Goal: Task Accomplishment & Management: Use online tool/utility

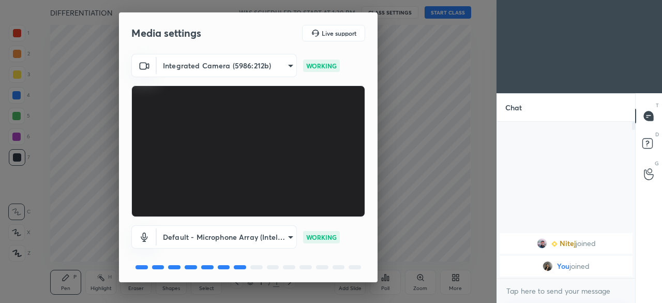
scroll to position [36, 0]
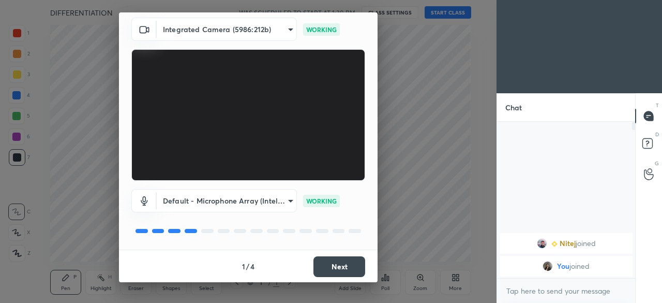
click at [327, 267] on button "Next" at bounding box center [340, 266] width 52 height 21
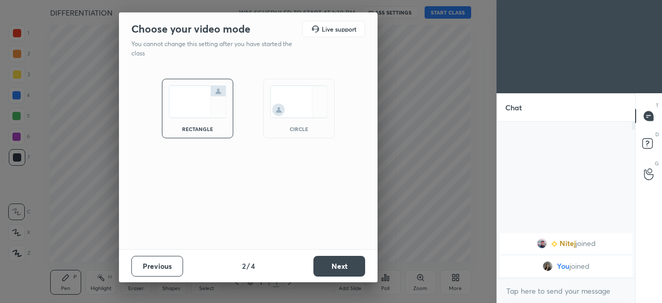
scroll to position [0, 0]
click at [289, 83] on div "circle" at bounding box center [298, 109] width 71 height 60
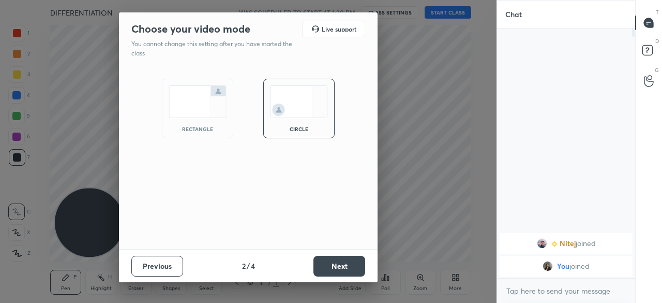
scroll to position [160, 135]
click at [335, 260] on button "Next" at bounding box center [340, 266] width 52 height 21
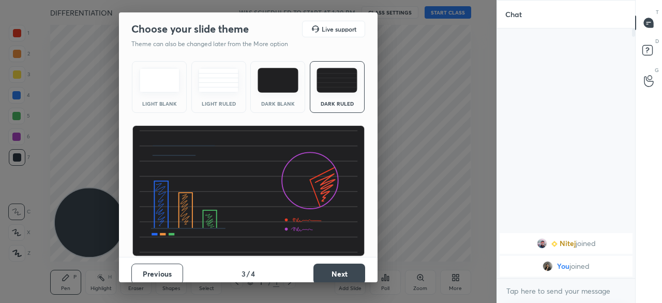
scroll to position [7, 0]
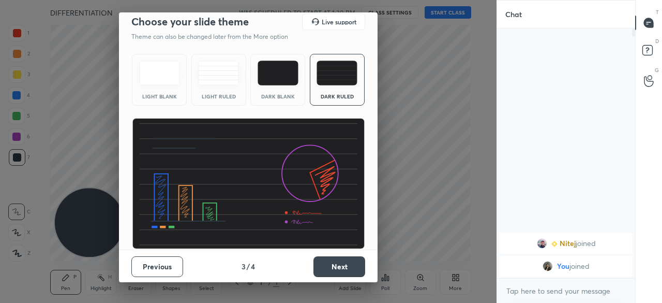
click at [325, 260] on button "Next" at bounding box center [340, 266] width 52 height 21
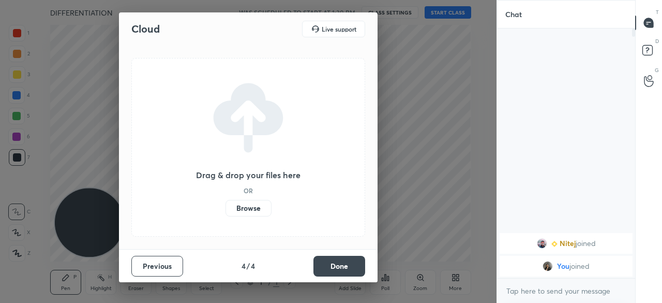
scroll to position [0, 0]
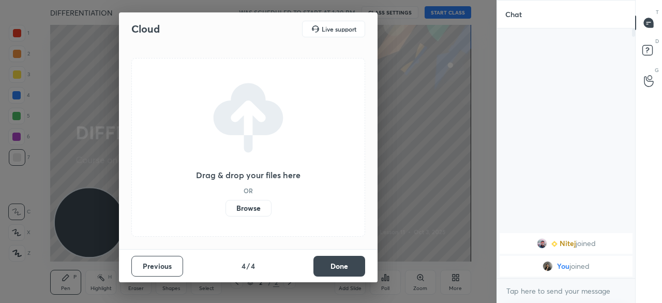
click at [242, 209] on label "Browse" at bounding box center [249, 208] width 46 height 17
click at [226, 209] on input "Browse" at bounding box center [226, 208] width 0 height 17
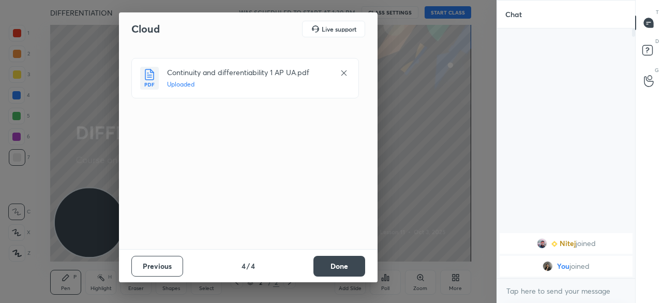
click at [342, 261] on button "Done" at bounding box center [340, 266] width 52 height 21
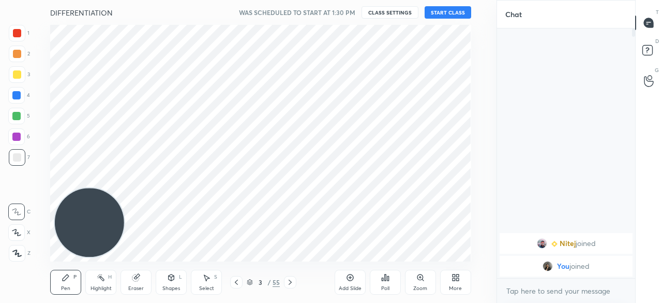
click at [268, 281] on div "/" at bounding box center [269, 282] width 3 height 6
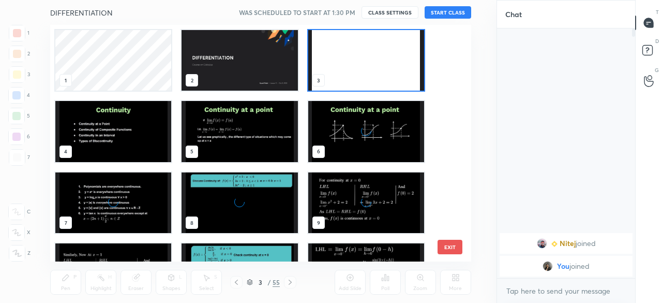
scroll to position [233, 415]
click at [251, 178] on img "grid" at bounding box center [240, 202] width 116 height 61
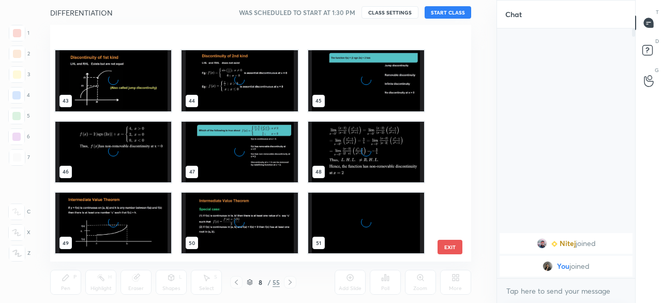
scroll to position [1115, 0]
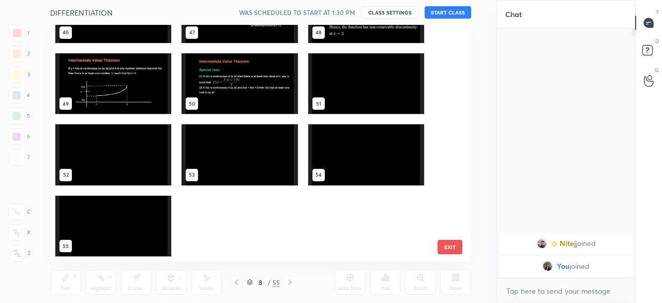
click at [501, 122] on div "[PERSON_NAME] joined You joined" at bounding box center [566, 152] width 138 height 249
click at [447, 245] on button "EXIT" at bounding box center [450, 247] width 25 height 14
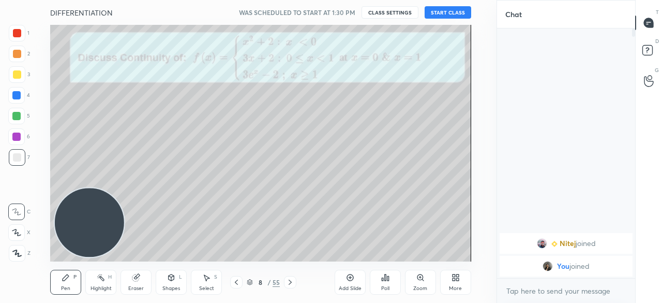
click at [350, 286] on div "Add Slide" at bounding box center [350, 288] width 23 height 5
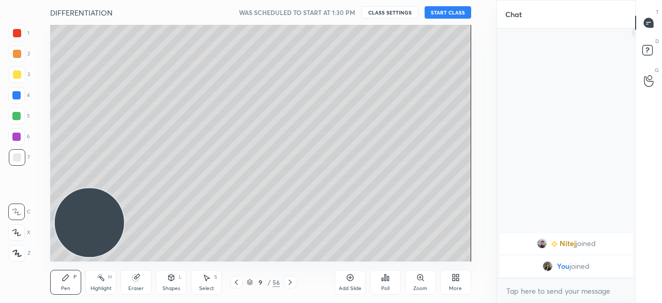
click at [455, 273] on icon at bounding box center [456, 277] width 8 height 8
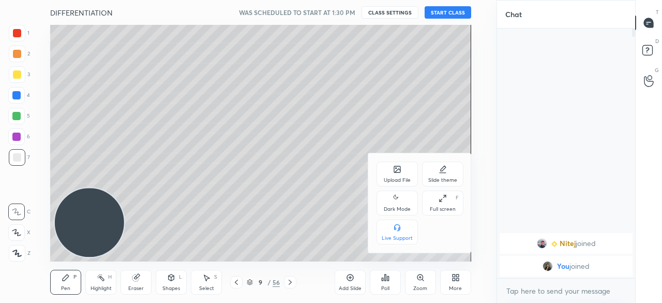
click at [406, 171] on div "Upload File" at bounding box center [397, 173] width 41 height 25
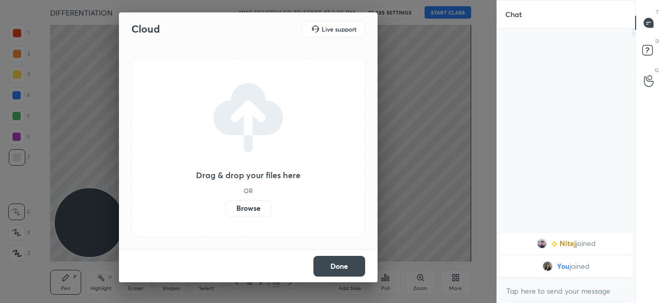
click at [251, 209] on label "Browse" at bounding box center [249, 208] width 46 height 17
click at [226, 209] on input "Browse" at bounding box center [226, 208] width 0 height 17
click at [252, 209] on label "Browse" at bounding box center [249, 208] width 46 height 17
click at [226, 209] on input "Browse" at bounding box center [226, 208] width 0 height 17
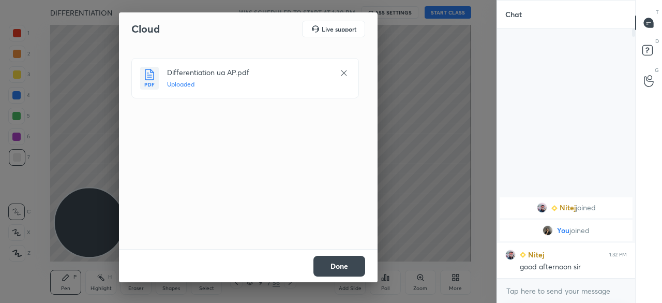
click at [345, 262] on button "Done" at bounding box center [340, 266] width 52 height 21
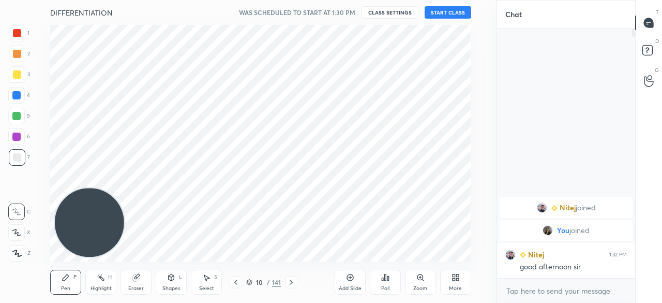
click at [459, 11] on button "START CLASS" at bounding box center [448, 12] width 47 height 12
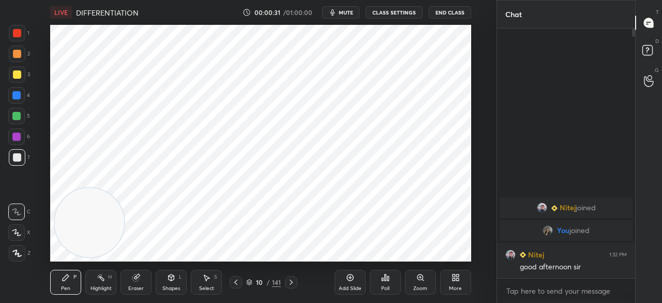
click at [273, 282] on div "141" at bounding box center [276, 281] width 9 height 9
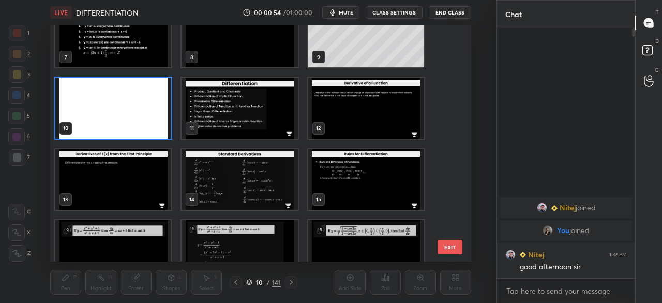
scroll to position [165, 0]
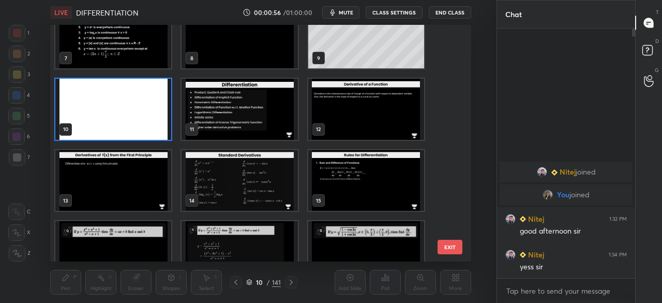
click at [245, 114] on img "grid" at bounding box center [240, 109] width 116 height 61
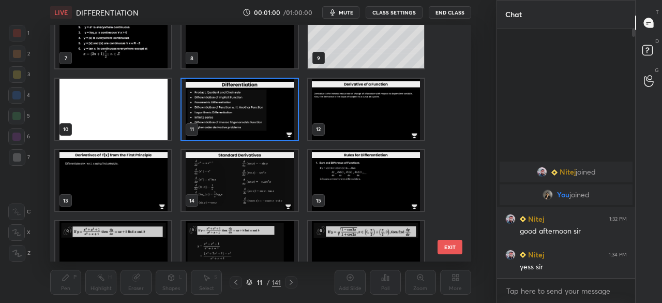
click at [245, 114] on img "grid" at bounding box center [240, 109] width 116 height 61
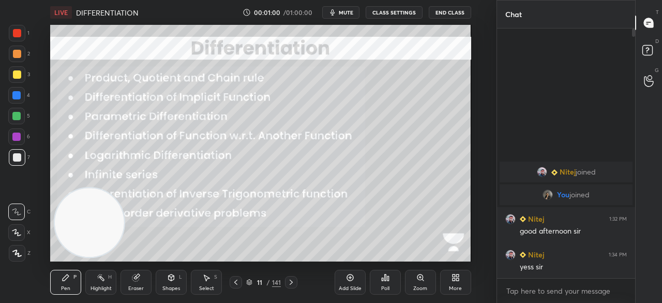
click at [245, 114] on img "grid" at bounding box center [240, 109] width 116 height 61
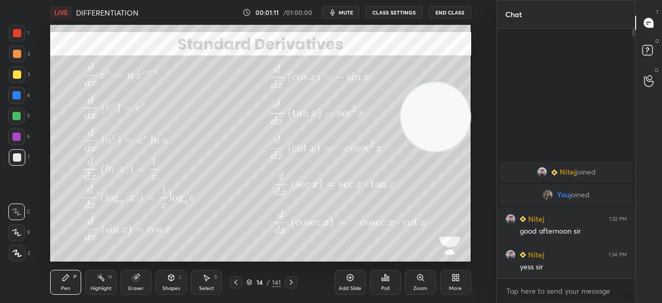
drag, startPoint x: 89, startPoint y: 227, endPoint x: 445, endPoint y: 109, distance: 375.1
click at [446, 115] on video at bounding box center [435, 116] width 69 height 69
click at [272, 281] on div "141" at bounding box center [276, 281] width 9 height 9
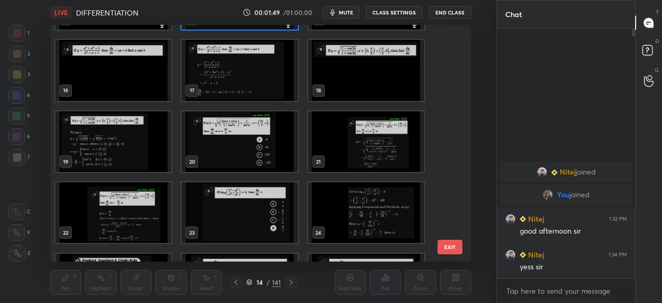
scroll to position [347, 0]
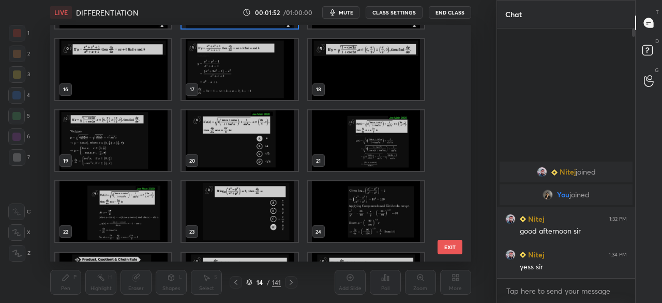
click at [248, 126] on img "grid" at bounding box center [240, 140] width 116 height 61
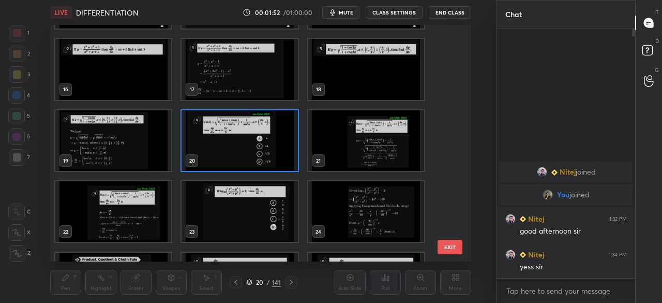
click at [248, 126] on img "grid" at bounding box center [240, 140] width 116 height 61
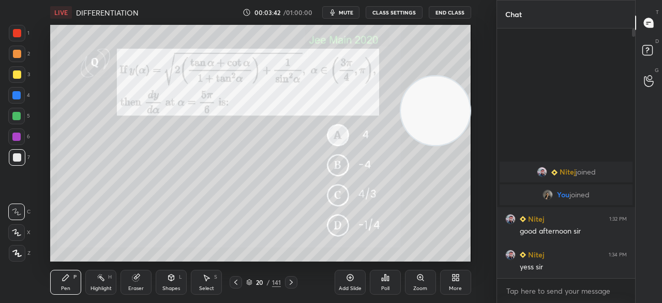
click at [136, 280] on icon at bounding box center [135, 277] width 7 height 7
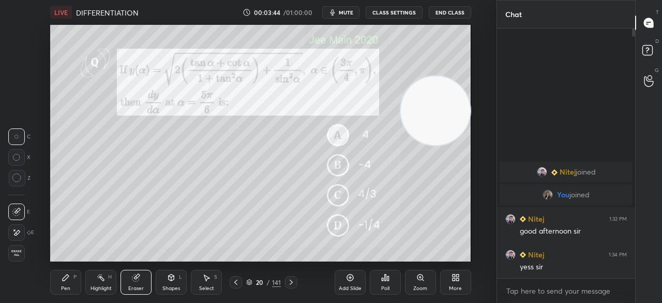
click at [20, 180] on icon at bounding box center [16, 177] width 9 height 9
click at [70, 280] on div "Pen P" at bounding box center [65, 282] width 31 height 25
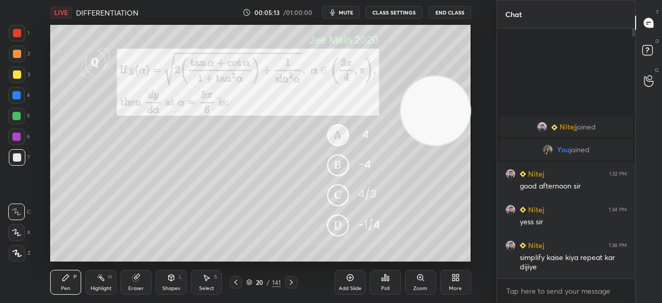
click at [140, 281] on icon at bounding box center [136, 277] width 8 height 8
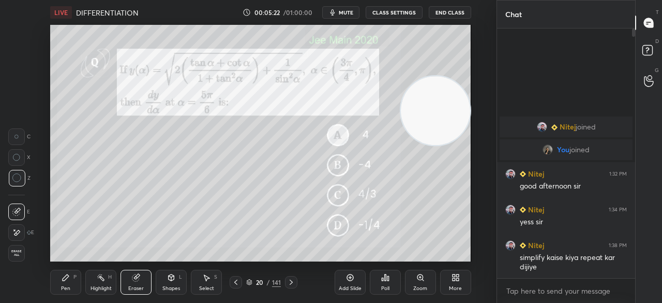
drag, startPoint x: 68, startPoint y: 281, endPoint x: 74, endPoint y: 265, distance: 16.7
click at [68, 280] on icon at bounding box center [66, 277] width 8 height 8
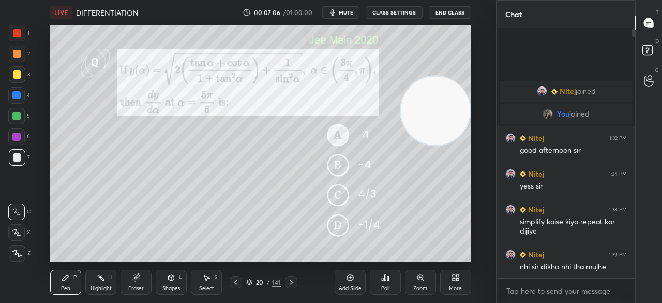
click at [135, 284] on div "Eraser" at bounding box center [136, 282] width 31 height 25
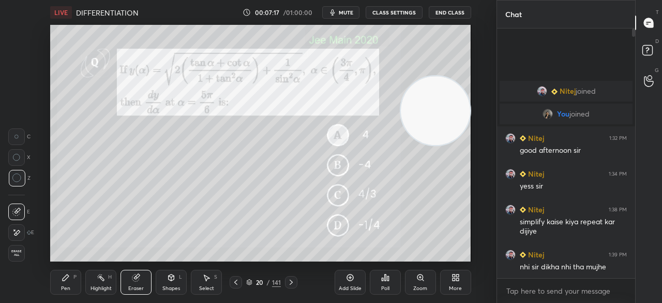
click at [73, 277] on div "Pen P" at bounding box center [65, 282] width 31 height 25
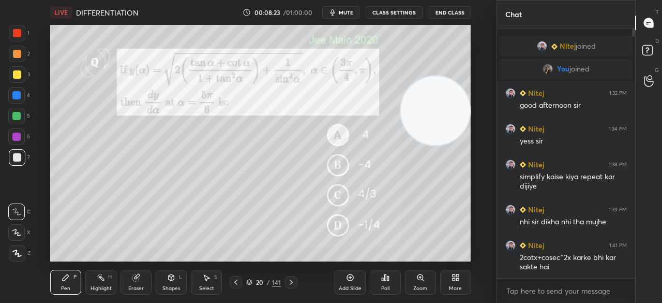
click at [337, 259] on div "LIVE DIFFERENTIATION 00:08:23 / 01:00:00 mute CLASS SETTINGS End Class Setting …" at bounding box center [260, 151] width 455 height 303
click at [336, 261] on div "LIVE DIFFERENTIATION 00:08:25 / 01:00:00 mute CLASS SETTINGS End Class Setting …" at bounding box center [260, 151] width 455 height 303
click at [335, 255] on div "LIVE DIFFERENTIATION 00:08:27 / 01:00:00 mute CLASS SETTINGS End Class Setting …" at bounding box center [260, 151] width 455 height 303
drag, startPoint x: 350, startPoint y: 283, endPoint x: 340, endPoint y: 281, distance: 10.7
click at [350, 284] on div "Add Slide" at bounding box center [350, 282] width 31 height 25
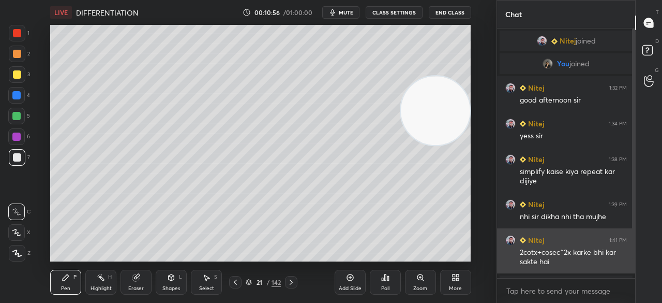
scroll to position [20, 0]
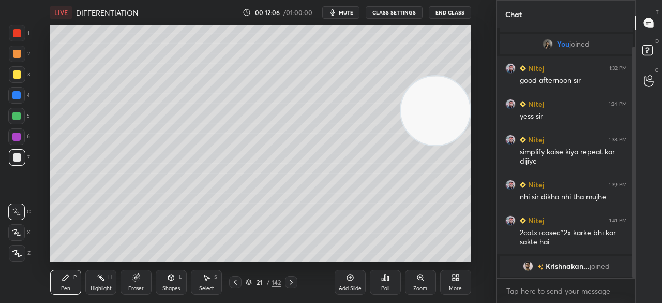
click at [140, 281] on icon at bounding box center [136, 277] width 8 height 8
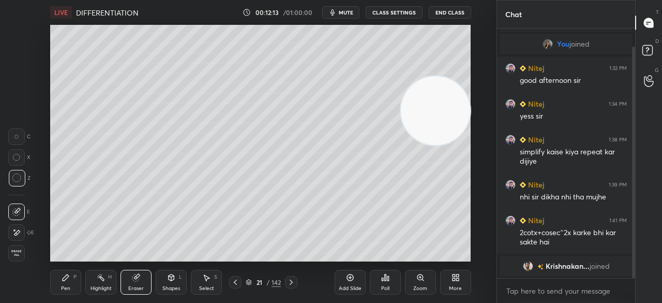
drag, startPoint x: 65, startPoint y: 275, endPoint x: 78, endPoint y: 262, distance: 17.9
click at [67, 275] on icon at bounding box center [66, 277] width 8 height 8
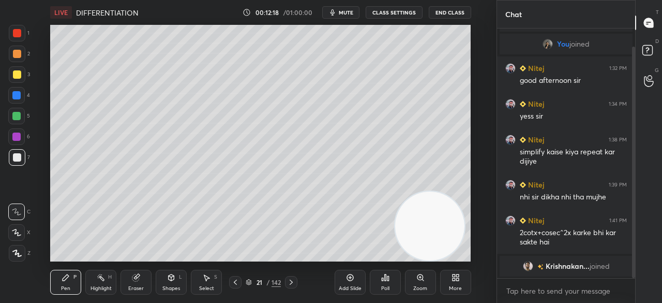
drag, startPoint x: 436, startPoint y: 140, endPoint x: 333, endPoint y: 299, distance: 189.4
click at [355, 290] on div "LIVE DIFFERENTIATION 00:12:18 / 01:00:00 mute CLASS SETTINGS End Class Setting …" at bounding box center [260, 151] width 455 height 303
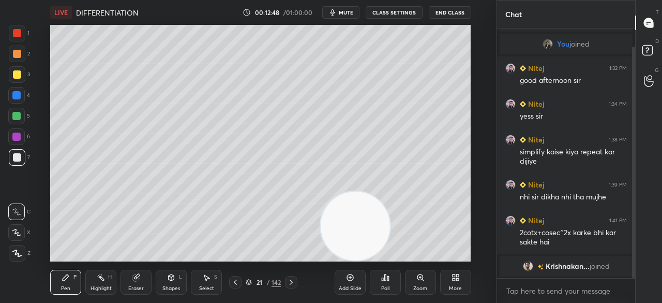
click at [272, 282] on div "142" at bounding box center [276, 281] width 9 height 9
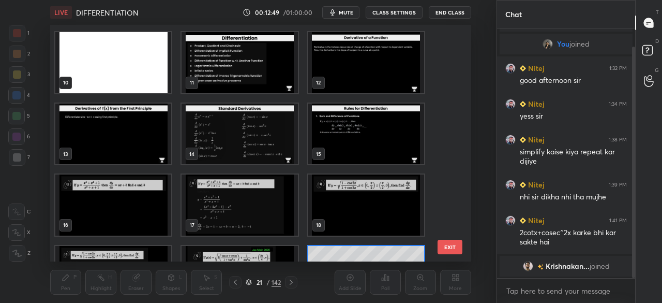
scroll to position [211, 0]
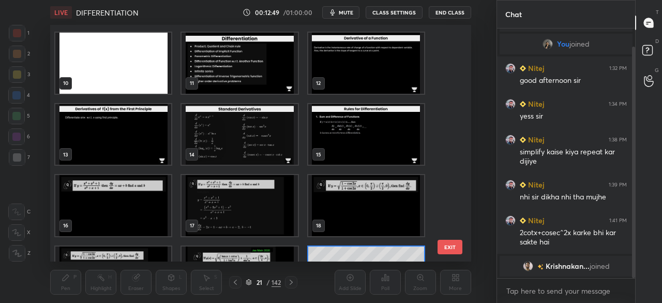
click at [261, 143] on img "grid" at bounding box center [240, 134] width 116 height 61
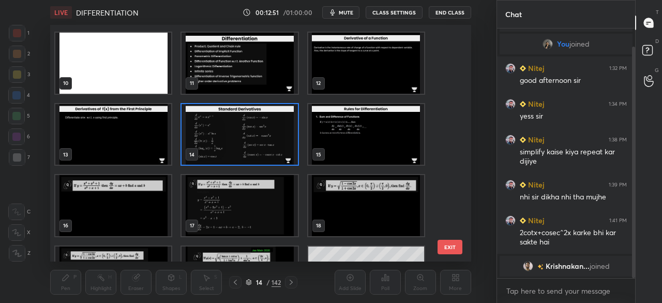
click at [254, 141] on img "grid" at bounding box center [240, 134] width 116 height 61
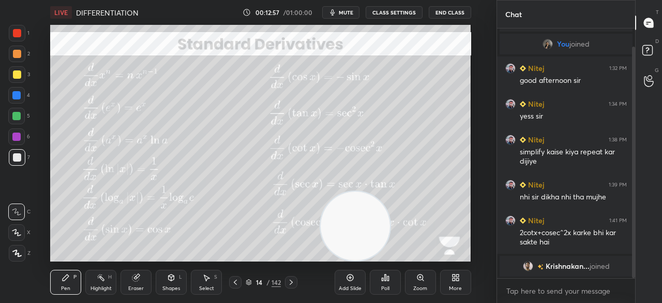
drag, startPoint x: 269, startPoint y: 283, endPoint x: 273, endPoint y: 279, distance: 5.9
click at [269, 283] on div "/" at bounding box center [268, 282] width 3 height 6
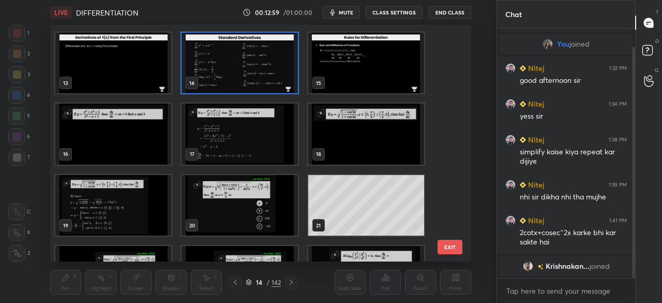
scroll to position [283, 0]
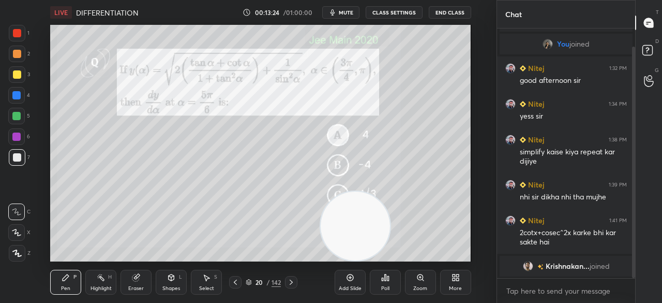
click at [274, 283] on div "142" at bounding box center [276, 281] width 9 height 9
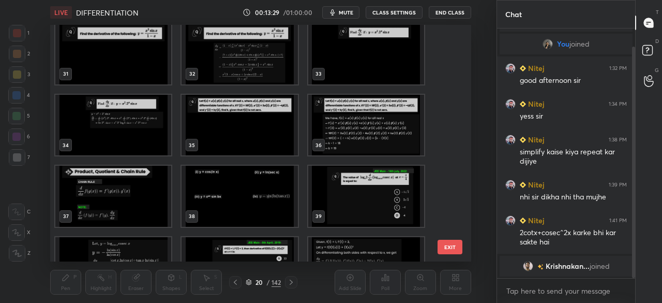
scroll to position [719, 0]
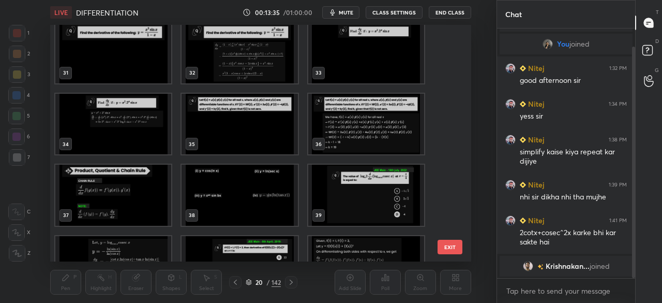
click at [372, 191] on img "grid" at bounding box center [366, 195] width 116 height 61
click at [372, 207] on img "grid" at bounding box center [366, 195] width 116 height 61
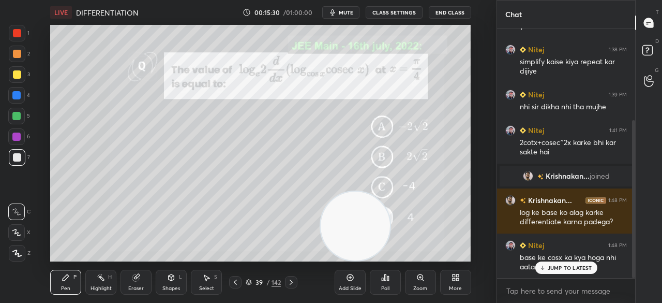
scroll to position [145, 0]
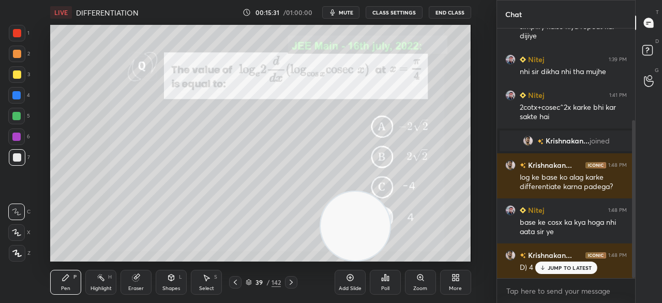
click at [570, 269] on p "JUMP TO LATEST" at bounding box center [570, 267] width 45 height 6
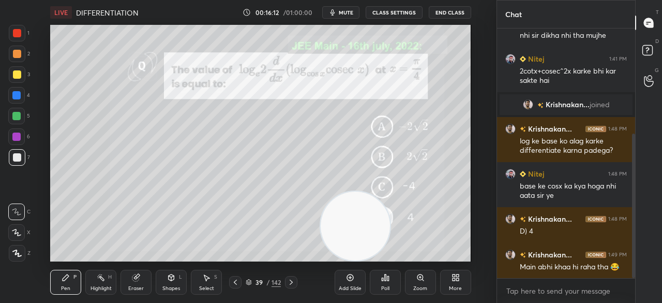
scroll to position [192, 0]
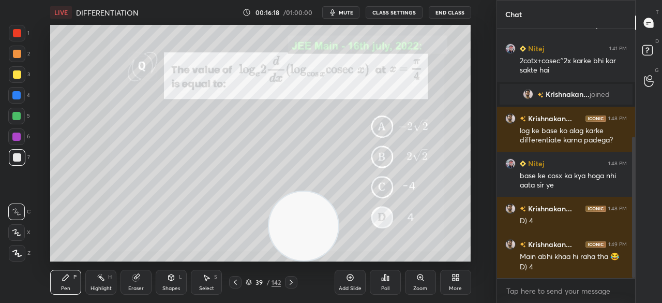
drag, startPoint x: 350, startPoint y: 228, endPoint x: 322, endPoint y: 260, distance: 42.6
click at [322, 260] on div at bounding box center [303, 225] width 71 height 71
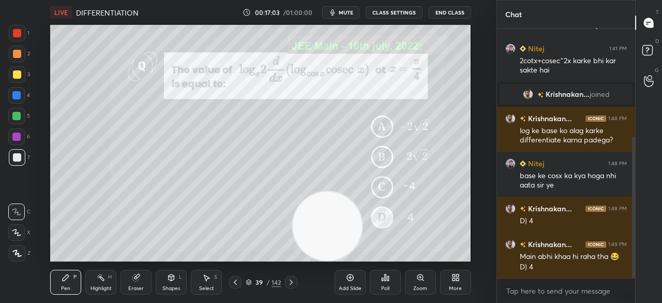
click at [348, 10] on span "mute" at bounding box center [346, 12] width 14 height 7
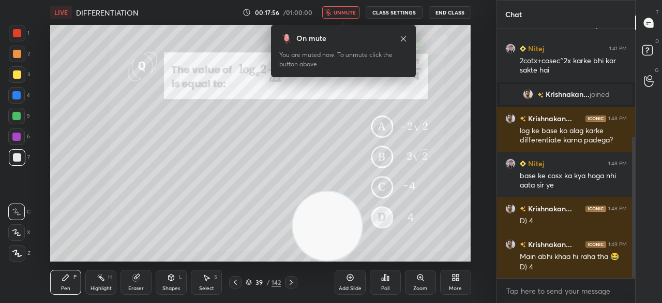
click at [346, 10] on span "unmute" at bounding box center [345, 12] width 22 height 7
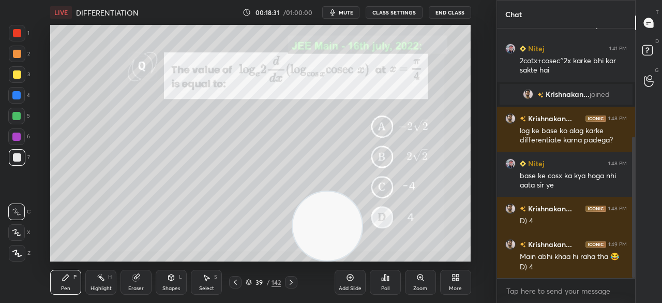
click at [348, 280] on icon at bounding box center [350, 277] width 8 height 8
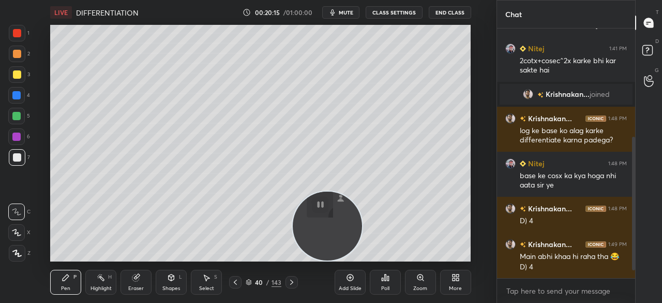
scroll to position [227, 0]
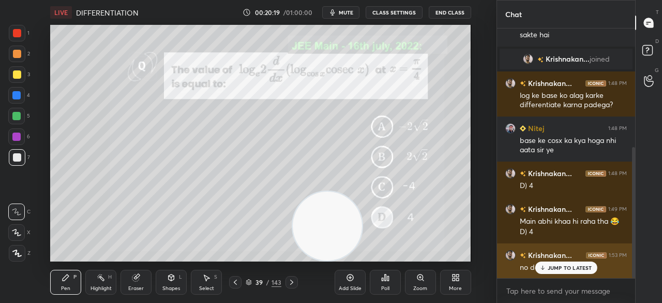
click at [573, 267] on p "JUMP TO LATEST" at bounding box center [570, 267] width 45 height 6
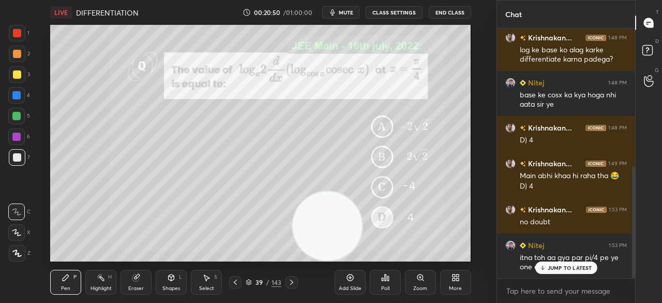
scroll to position [307, 0]
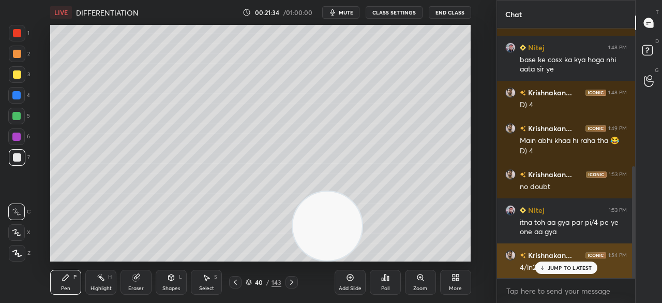
click at [565, 270] on p "JUMP TO LATEST" at bounding box center [570, 267] width 45 height 6
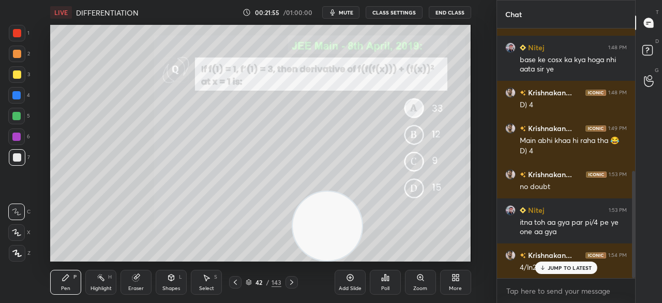
scroll to position [332, 0]
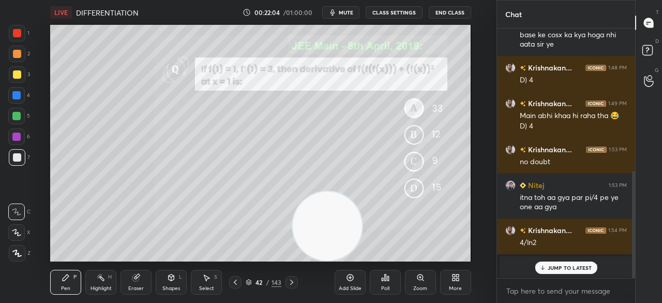
click at [556, 267] on p "JUMP TO LATEST" at bounding box center [570, 267] width 45 height 6
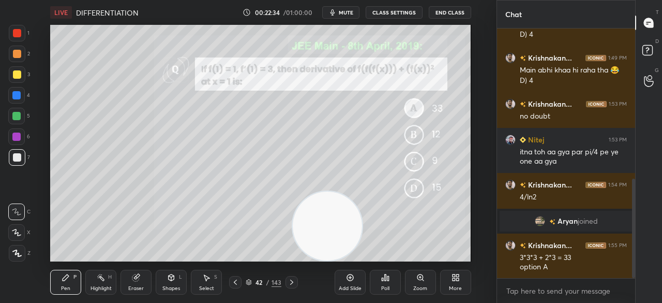
click at [139, 283] on div "Eraser" at bounding box center [136, 282] width 31 height 25
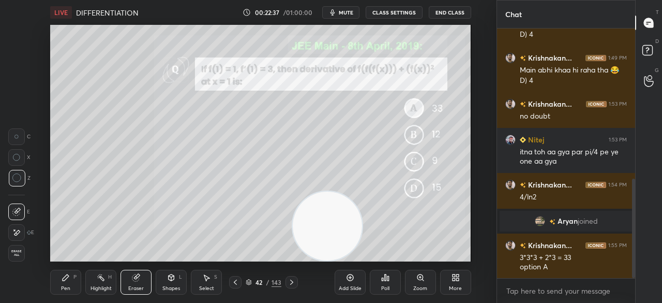
click at [70, 282] on div "Pen P" at bounding box center [65, 282] width 31 height 25
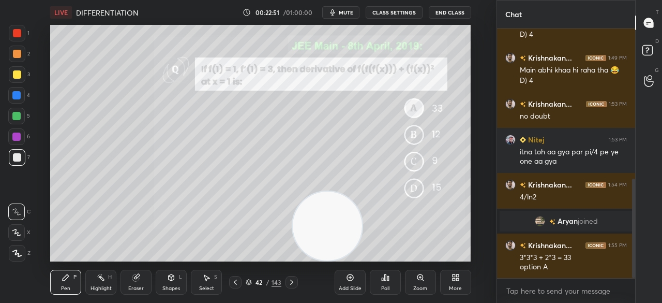
scroll to position [413, 0]
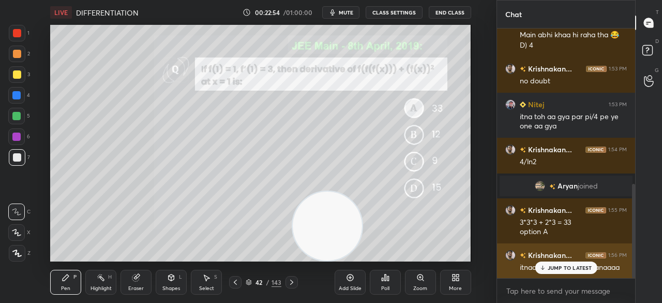
click at [554, 262] on div "JUMP TO LATEST" at bounding box center [566, 267] width 62 height 12
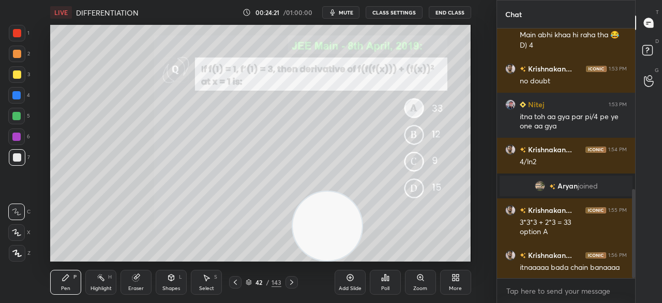
scroll to position [449, 0]
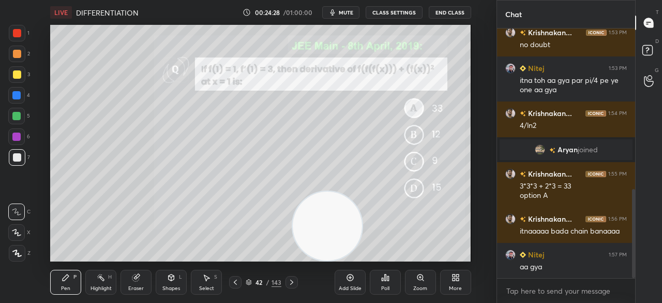
click at [279, 285] on div "143" at bounding box center [277, 281] width 10 height 9
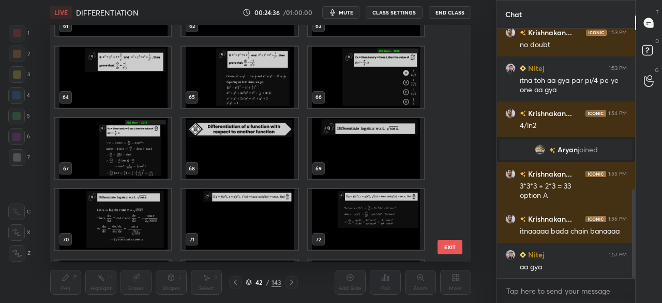
scroll to position [1477, 0]
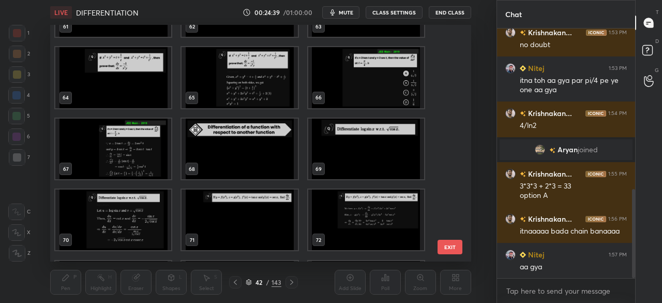
click at [372, 64] on img "grid" at bounding box center [366, 77] width 116 height 61
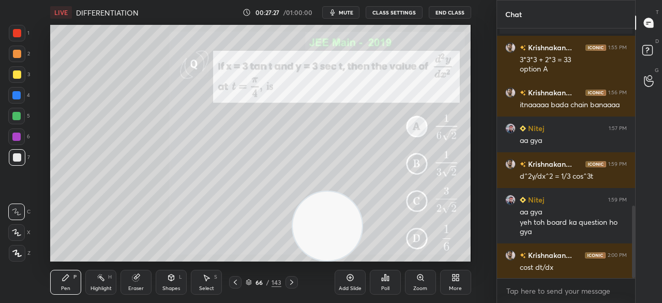
scroll to position [612, 0]
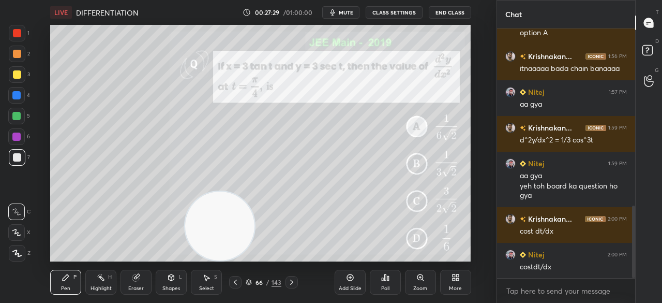
drag, startPoint x: 314, startPoint y: 245, endPoint x: 212, endPoint y: 282, distance: 108.4
click at [212, 282] on div "LIVE DIFFERENTIATION 00:27:29 / 01:00:00 mute CLASS SETTINGS End Class Setting …" at bounding box center [260, 151] width 455 height 303
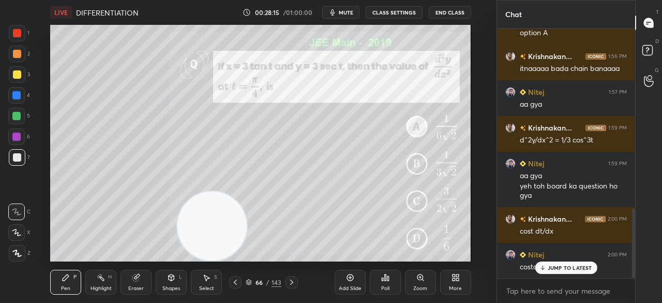
scroll to position [647, 0]
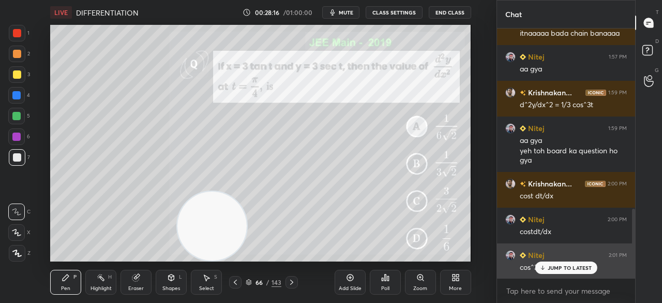
click at [561, 266] on p "JUMP TO LATEST" at bounding box center [570, 267] width 45 height 6
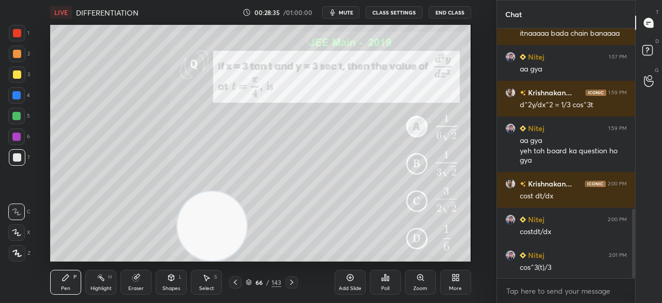
click at [131, 284] on div "Eraser" at bounding box center [136, 282] width 31 height 25
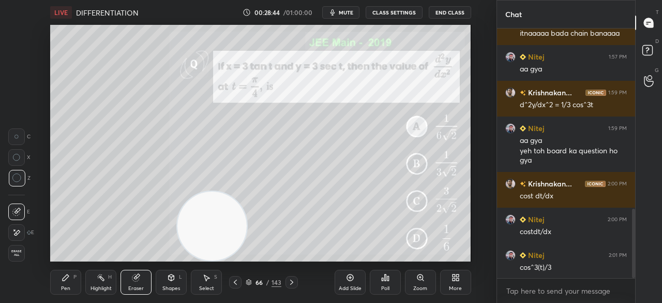
click at [67, 279] on icon at bounding box center [66, 277] width 8 height 8
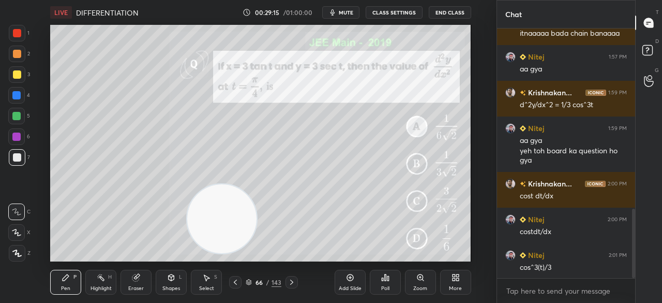
drag, startPoint x: 218, startPoint y: 233, endPoint x: 322, endPoint y: 186, distance: 114.7
click at [256, 186] on video at bounding box center [221, 218] width 69 height 69
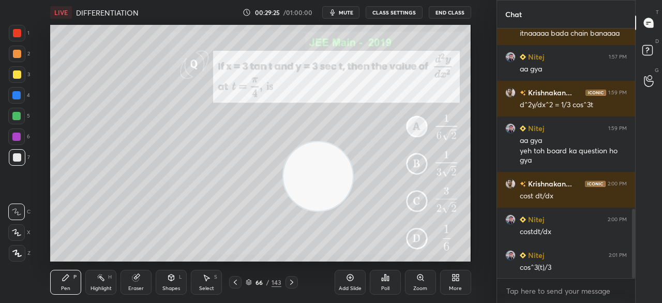
click at [277, 284] on div "143" at bounding box center [277, 281] width 10 height 9
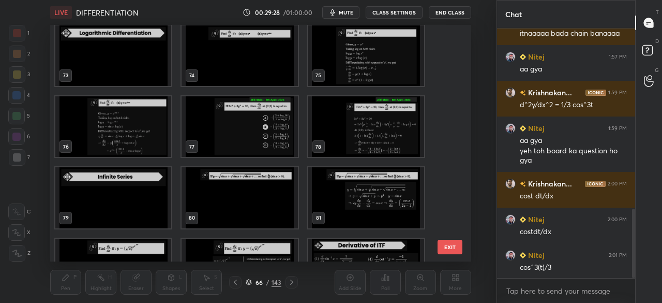
scroll to position [1711, 0]
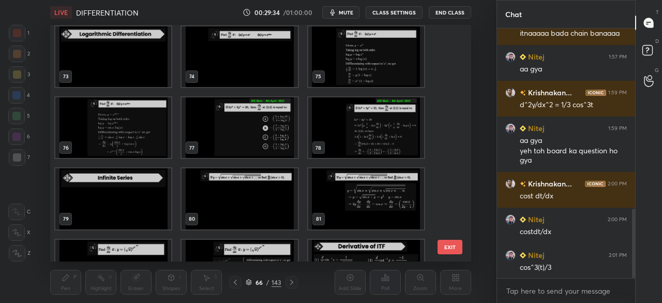
click at [246, 121] on img "grid" at bounding box center [240, 127] width 116 height 61
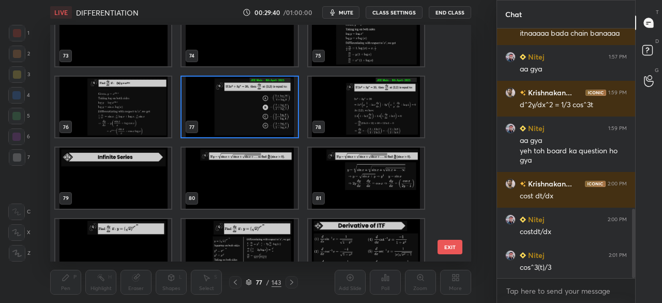
scroll to position [1705, 0]
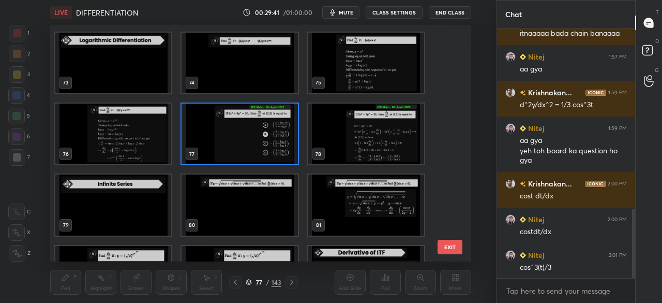
click at [257, 134] on img "grid" at bounding box center [240, 134] width 116 height 61
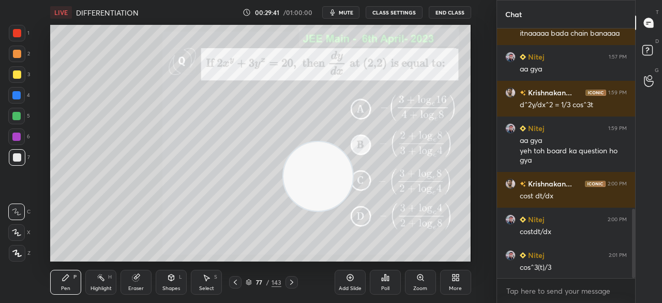
click at [257, 134] on img "grid" at bounding box center [240, 134] width 116 height 61
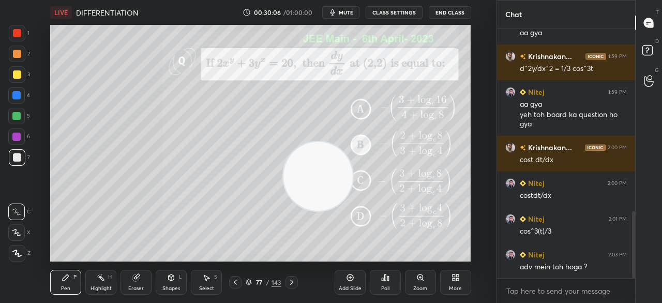
click at [276, 284] on div "143" at bounding box center [277, 281] width 10 height 9
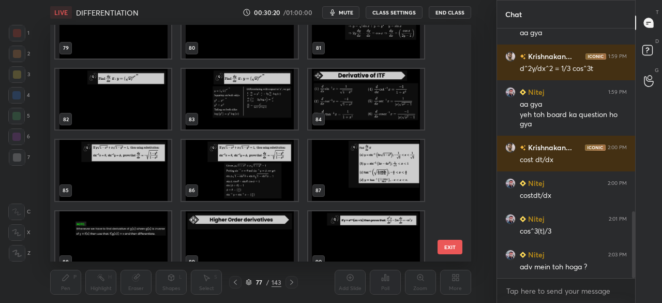
scroll to position [1847, 0]
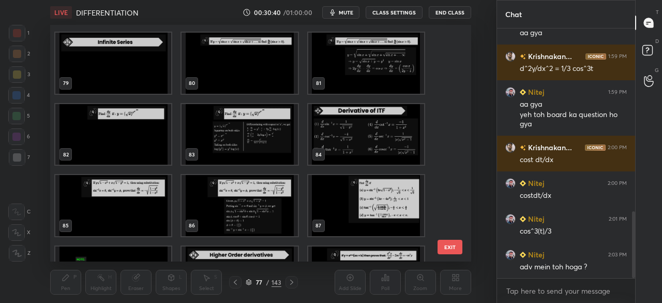
click at [452, 247] on button "EXIT" at bounding box center [450, 247] width 25 height 14
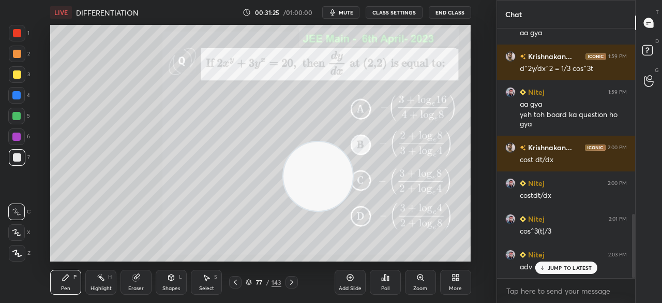
scroll to position [718, 0]
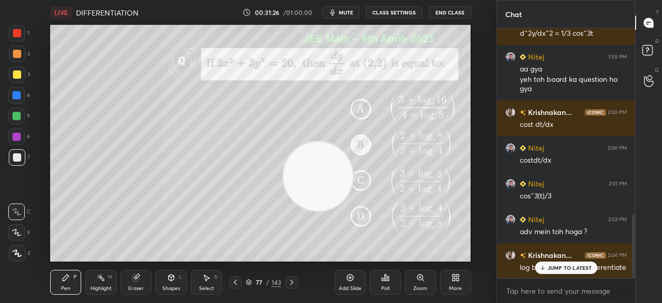
click at [345, 280] on div "Add Slide" at bounding box center [350, 282] width 31 height 25
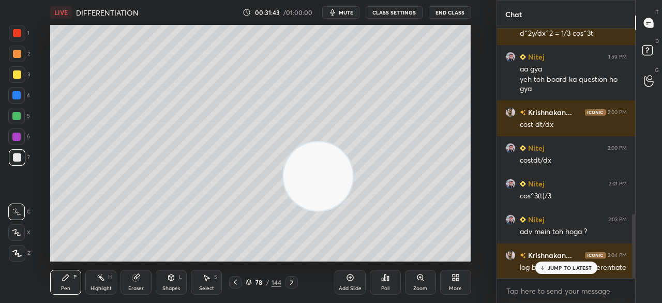
click at [135, 283] on div "Eraser" at bounding box center [136, 282] width 31 height 25
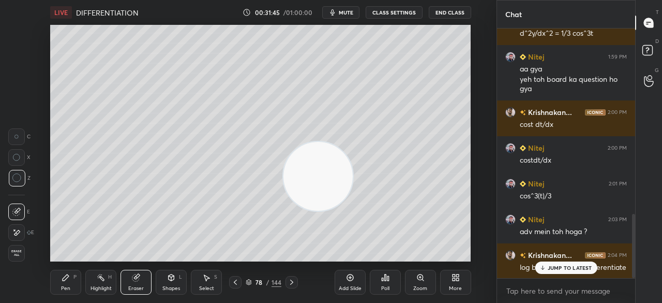
click at [65, 275] on icon at bounding box center [66, 277] width 8 height 8
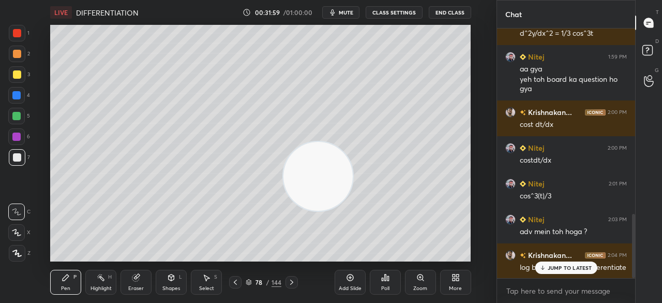
click at [560, 270] on p "JUMP TO LATEST" at bounding box center [570, 267] width 45 height 6
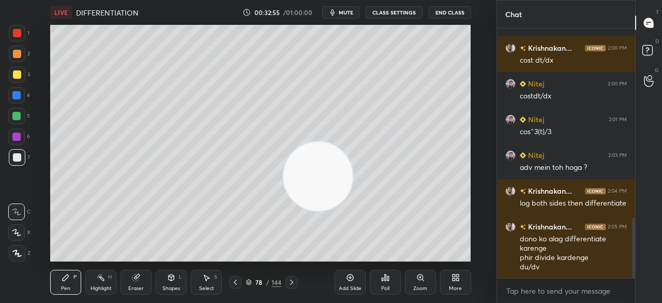
drag, startPoint x: 139, startPoint y: 277, endPoint x: 143, endPoint y: 273, distance: 6.2
click at [140, 277] on icon at bounding box center [136, 277] width 8 height 8
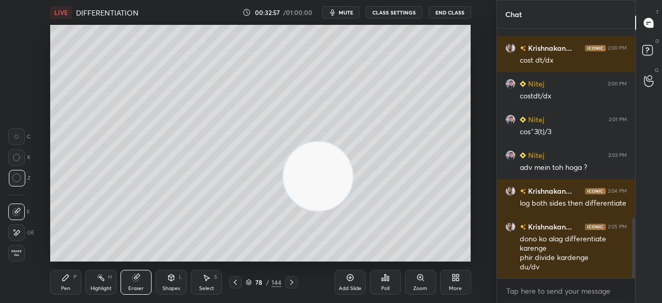
drag, startPoint x: 68, startPoint y: 277, endPoint x: 94, endPoint y: 266, distance: 29.0
click at [69, 277] on icon at bounding box center [66, 277] width 8 height 8
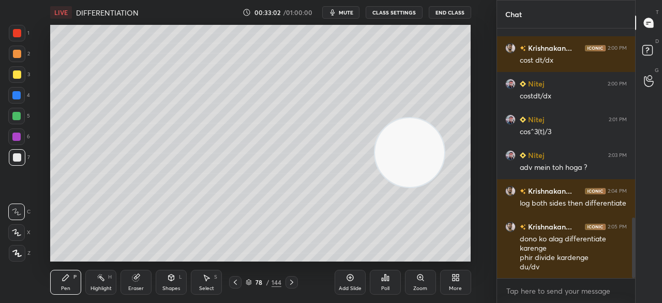
drag, startPoint x: 306, startPoint y: 183, endPoint x: 407, endPoint y: 155, distance: 105.4
click at [411, 156] on video at bounding box center [409, 152] width 69 height 69
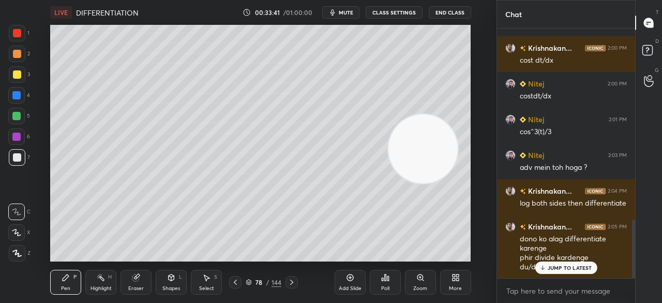
scroll to position [818, 0]
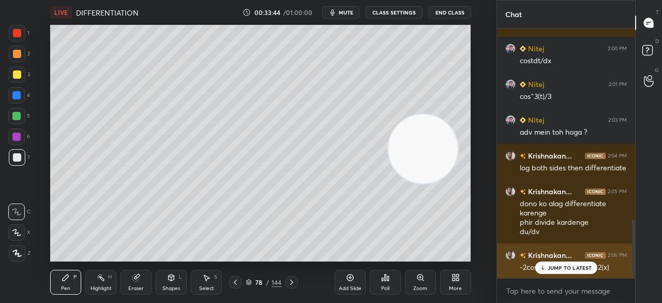
click at [561, 268] on p "JUMP TO LATEST" at bounding box center [570, 267] width 45 height 6
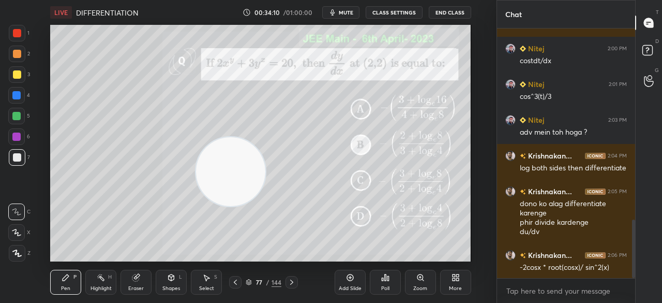
drag, startPoint x: 430, startPoint y: 154, endPoint x: 179, endPoint y: 182, distance: 253.1
click at [196, 181] on video at bounding box center [230, 171] width 69 height 69
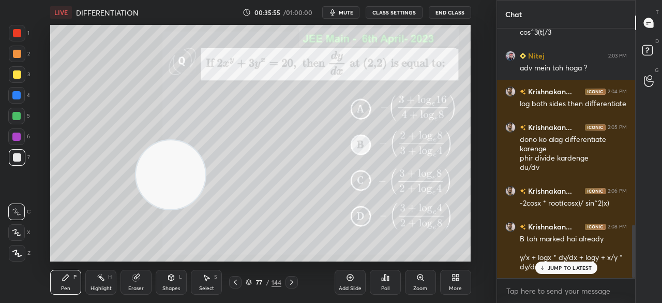
scroll to position [917, 0]
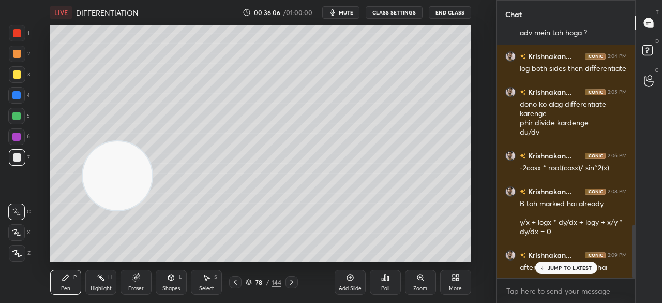
drag, startPoint x: 172, startPoint y: 179, endPoint x: 121, endPoint y: 181, distance: 50.7
click at [121, 181] on video at bounding box center [117, 175] width 69 height 69
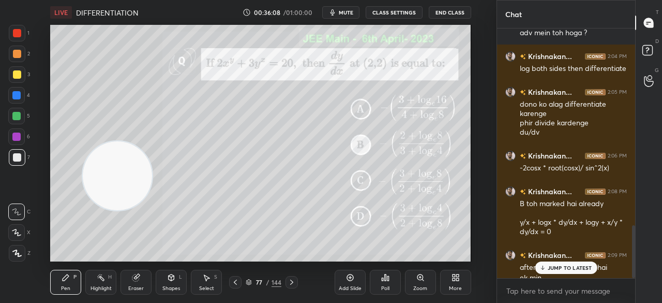
scroll to position [927, 0]
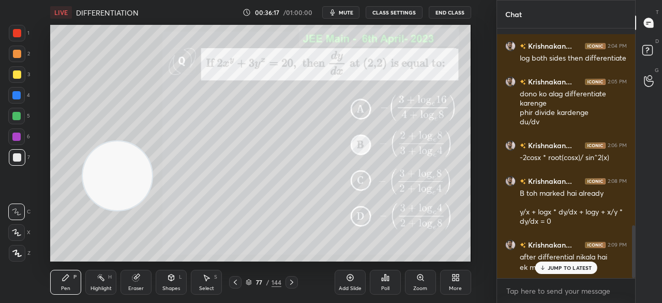
click at [274, 281] on div "144" at bounding box center [277, 281] width 10 height 9
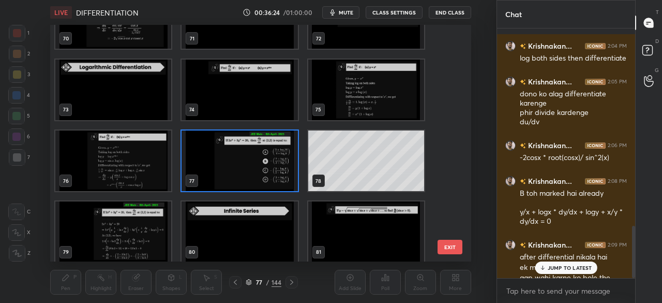
scroll to position [947, 0]
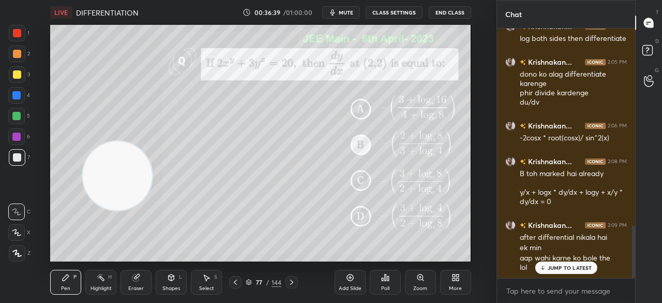
click at [132, 280] on icon at bounding box center [136, 277] width 8 height 8
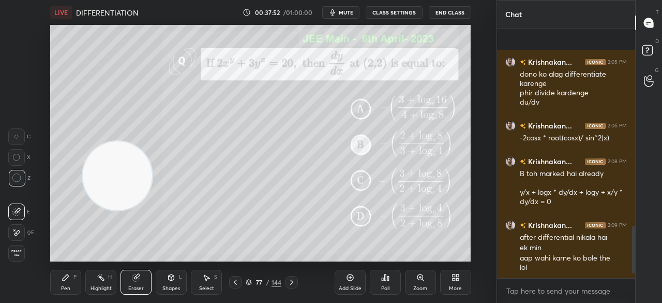
scroll to position [1066, 0]
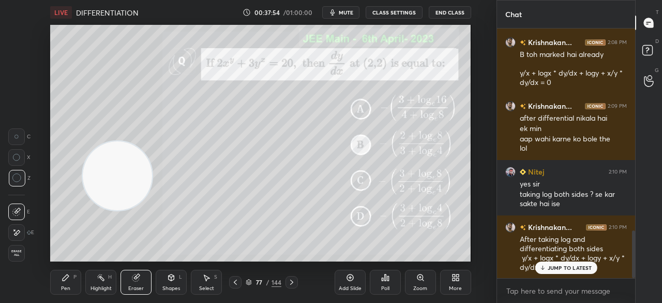
click at [569, 267] on p "JUMP TO LATEST" at bounding box center [570, 267] width 45 height 6
click at [66, 282] on div "Pen P" at bounding box center [65, 282] width 31 height 25
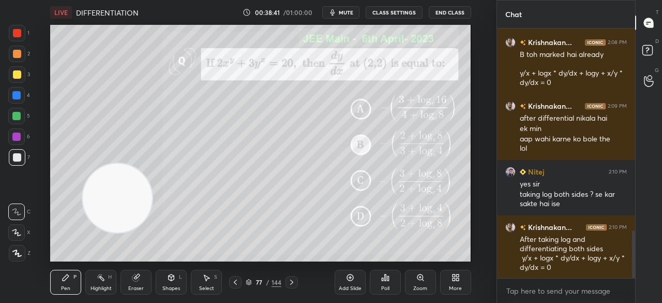
drag, startPoint x: 134, startPoint y: 186, endPoint x: 127, endPoint y: 195, distance: 11.2
click at [125, 227] on video at bounding box center [117, 198] width 69 height 69
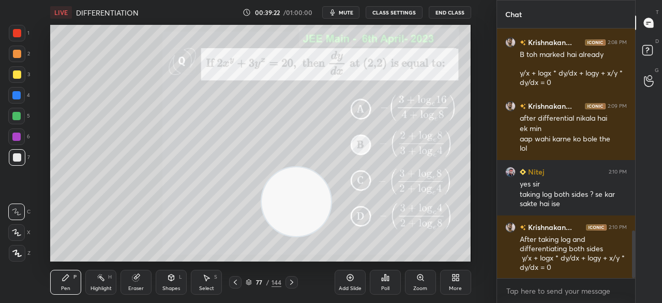
drag, startPoint x: 109, startPoint y: 217, endPoint x: 370, endPoint y: 172, distance: 264.2
click at [331, 172] on video at bounding box center [296, 201] width 69 height 69
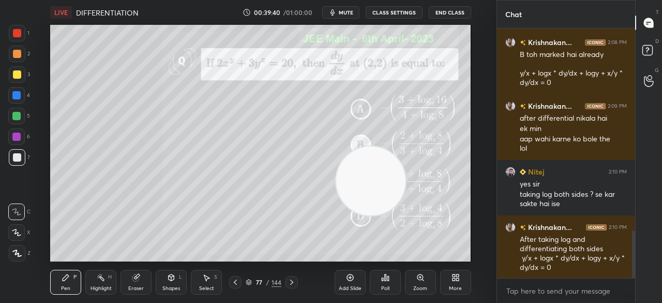
click at [272, 283] on div "144" at bounding box center [277, 281] width 10 height 9
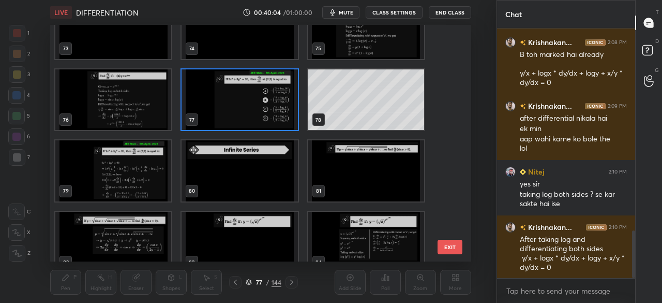
scroll to position [1739, 0]
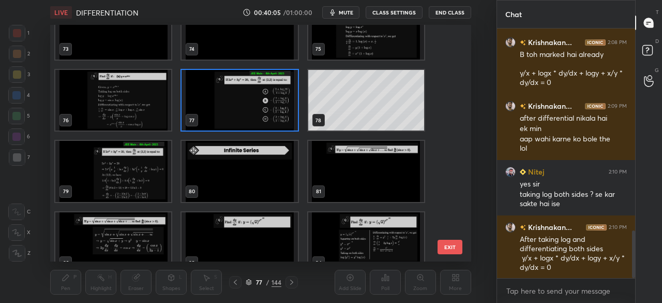
click at [261, 103] on img "grid" at bounding box center [240, 100] width 116 height 61
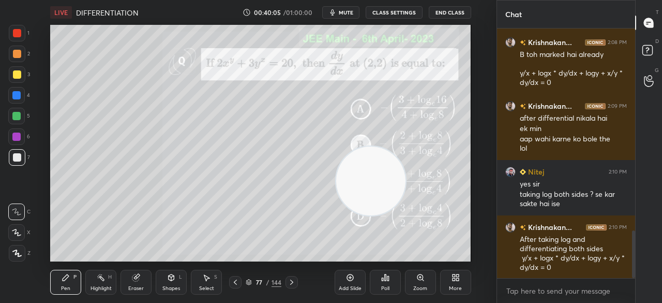
click at [263, 106] on img "grid" at bounding box center [240, 100] width 116 height 61
click at [132, 281] on div "Eraser" at bounding box center [136, 282] width 31 height 25
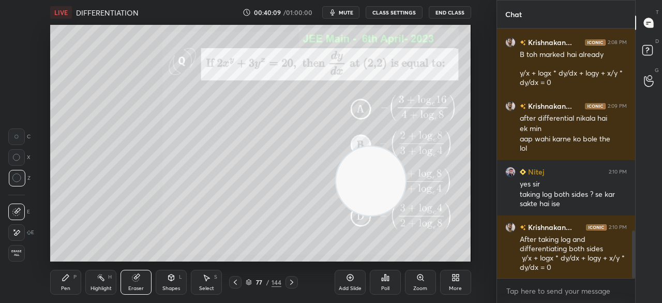
drag, startPoint x: 20, startPoint y: 260, endPoint x: 17, endPoint y: 255, distance: 5.8
click at [17, 256] on div "Erase all" at bounding box center [17, 253] width 19 height 17
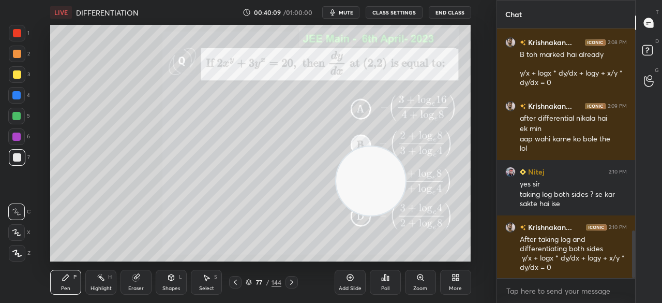
drag, startPoint x: 17, startPoint y: 255, endPoint x: 24, endPoint y: 254, distance: 6.9
click at [135, 280] on icon at bounding box center [135, 277] width 7 height 7
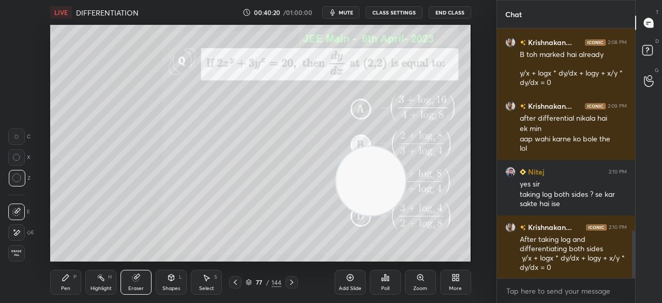
click at [64, 272] on div "Pen P" at bounding box center [65, 282] width 31 height 25
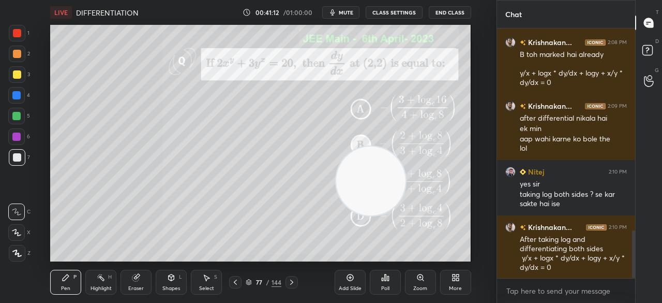
click at [136, 275] on icon at bounding box center [135, 277] width 7 height 7
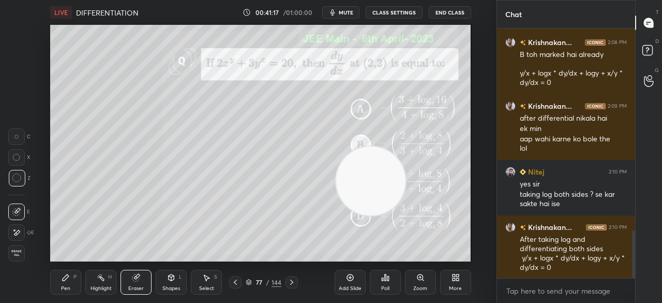
drag, startPoint x: 67, startPoint y: 283, endPoint x: 66, endPoint y: 274, distance: 8.9
click at [67, 282] on div "Pen P" at bounding box center [65, 282] width 31 height 25
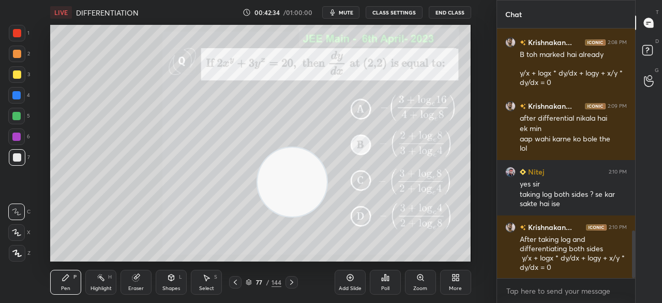
drag, startPoint x: 375, startPoint y: 198, endPoint x: 306, endPoint y: 198, distance: 69.4
click at [306, 198] on video at bounding box center [292, 182] width 69 height 69
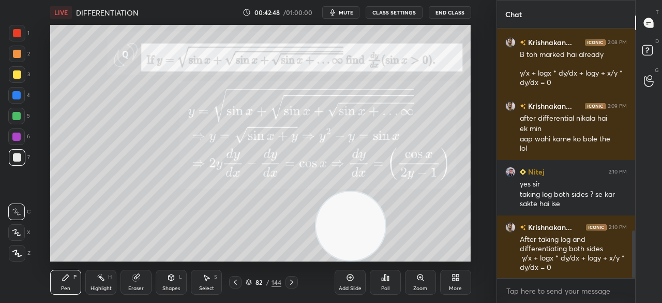
drag, startPoint x: 311, startPoint y: 171, endPoint x: 381, endPoint y: 233, distance: 94.3
click at [381, 233] on video at bounding box center [350, 226] width 69 height 69
click at [453, 12] on button "End Class" at bounding box center [450, 12] width 42 height 12
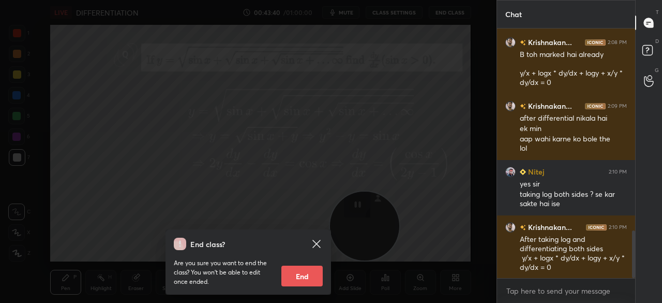
click at [316, 275] on button "End" at bounding box center [302, 276] width 41 height 21
type textarea "x"
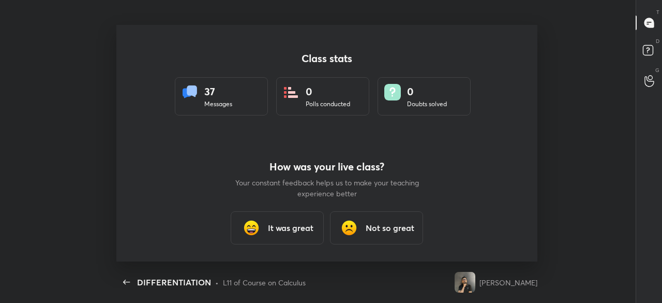
scroll to position [0, 0]
click at [586, 74] on div "Class stats 37 Messages 0 Polls conducted 0 Doubts solved How was your live cla…" at bounding box center [327, 143] width 654 height 237
click at [398, 227] on h3 "Not so great" at bounding box center [390, 228] width 49 height 12
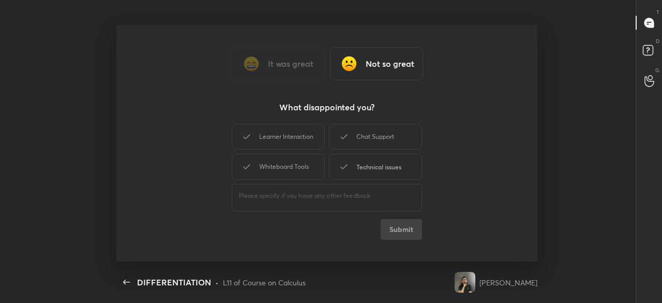
drag, startPoint x: 365, startPoint y: 167, endPoint x: 366, endPoint y: 172, distance: 5.8
click at [366, 166] on div "Technical issues" at bounding box center [375, 167] width 93 height 26
click at [398, 230] on button "Submit" at bounding box center [401, 229] width 41 height 21
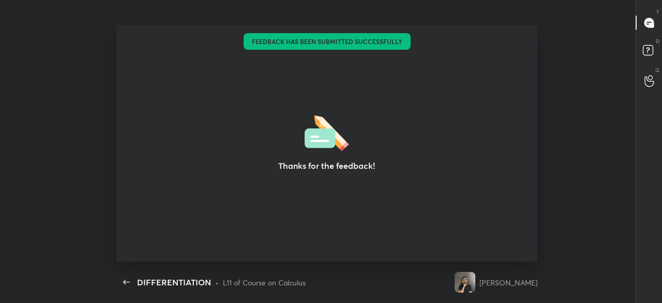
click at [595, 136] on div "Thanks for the feedback! Setting up your live class Feedback has been submitted…" at bounding box center [327, 143] width 654 height 237
